Goal: Information Seeking & Learning: Check status

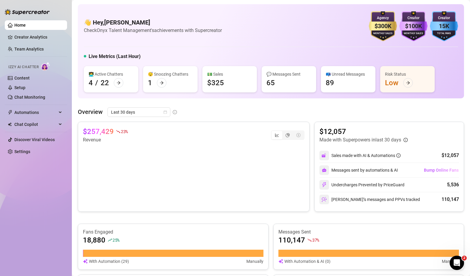
click at [75, 112] on main "👋 Hey, Mike Calore Check Onyx Talent Management's achievements with Supercreato…" at bounding box center [271, 252] width 398 height 505
click at [308, 119] on div "Overview Last 30 days $257,429 23 % Revenue $12,057 Made with Superpowers in la…" at bounding box center [271, 243] width 386 height 272
click at [306, 118] on div "Overview Last 30 days $257,429 23 % Revenue $12,057 Made with Superpowers in la…" at bounding box center [271, 243] width 386 height 272
click at [307, 120] on div "Overview Last 30 days $257,429 23 % Revenue $12,057 Made with Superpowers in la…" at bounding box center [271, 243] width 386 height 272
click at [308, 120] on div "Overview Last 30 days $257,429 23 % Revenue $12,057 Made with Superpowers in la…" at bounding box center [271, 243] width 386 height 272
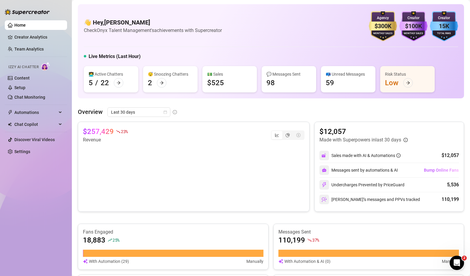
scroll to position [175, 0]
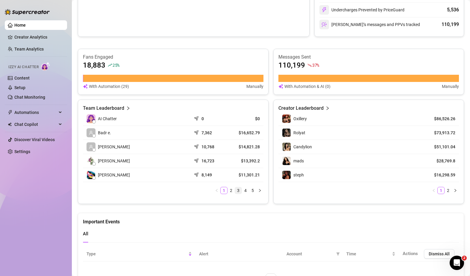
click at [236, 187] on li "3" at bounding box center [238, 190] width 7 height 7
click at [229, 191] on link "2" at bounding box center [231, 190] width 7 height 7
click at [235, 191] on link "3" at bounding box center [238, 190] width 7 height 7
click at [244, 190] on link "4" at bounding box center [245, 190] width 7 height 7
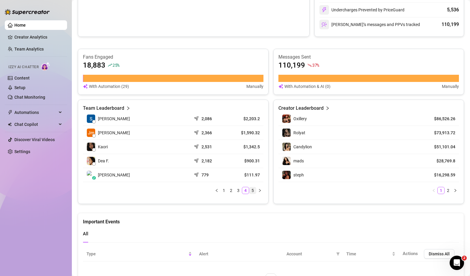
click at [249, 190] on link "5" at bounding box center [252, 190] width 7 height 7
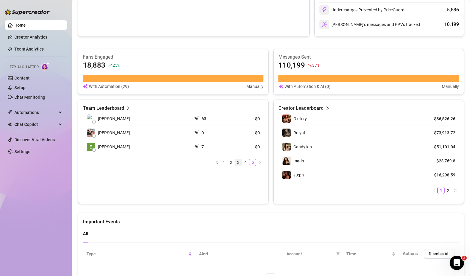
click at [236, 163] on link "3" at bounding box center [238, 162] width 7 height 7
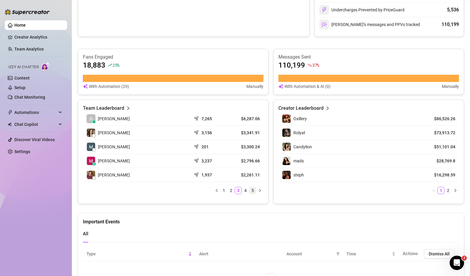
click at [253, 192] on link "5" at bounding box center [252, 190] width 7 height 7
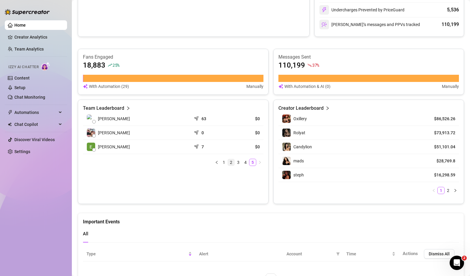
click at [228, 160] on link "2" at bounding box center [231, 162] width 7 height 7
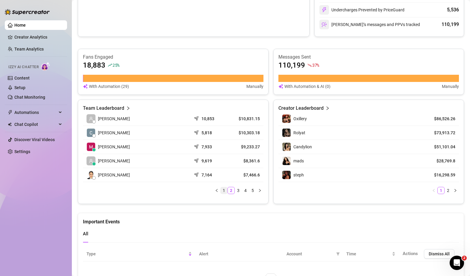
click at [222, 191] on link "1" at bounding box center [224, 190] width 7 height 7
click at [230, 192] on link "2" at bounding box center [231, 190] width 7 height 7
click at [222, 190] on link "1" at bounding box center [224, 190] width 7 height 7
click at [252, 189] on link "5" at bounding box center [252, 190] width 7 height 7
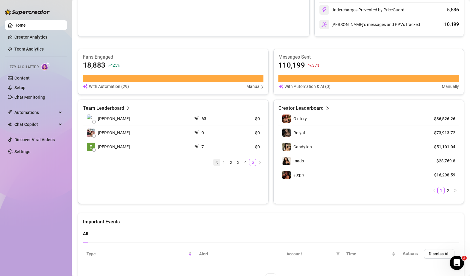
click at [215, 164] on icon "left" at bounding box center [217, 163] width 4 height 4
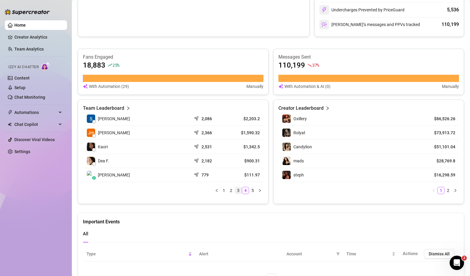
click at [236, 191] on link "3" at bounding box center [238, 190] width 7 height 7
click at [229, 190] on link "2" at bounding box center [231, 190] width 7 height 7
click at [222, 190] on link "1" at bounding box center [224, 190] width 7 height 7
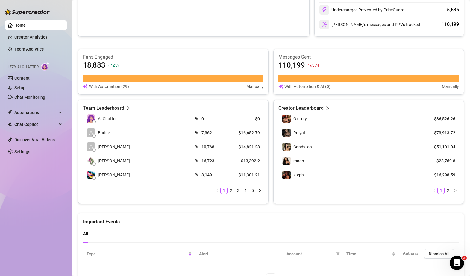
click at [230, 185] on div "AI Chatter 0 $0 Badr e. 7,362 $16,652.79 Aadya 10,768 $14,821.28 Tia R. 16,723 …" at bounding box center [173, 153] width 180 height 82
click at [229, 190] on link "2" at bounding box center [231, 190] width 7 height 7
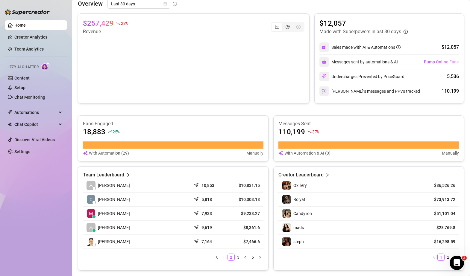
scroll to position [107, 0]
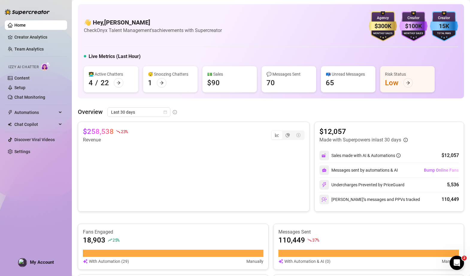
click at [307, 125] on div "$258,538 23 % Revenue $12,057 Made with Superpowers in last 30 days Sales made …" at bounding box center [271, 167] width 386 height 90
